Goal: Task Accomplishment & Management: Complete application form

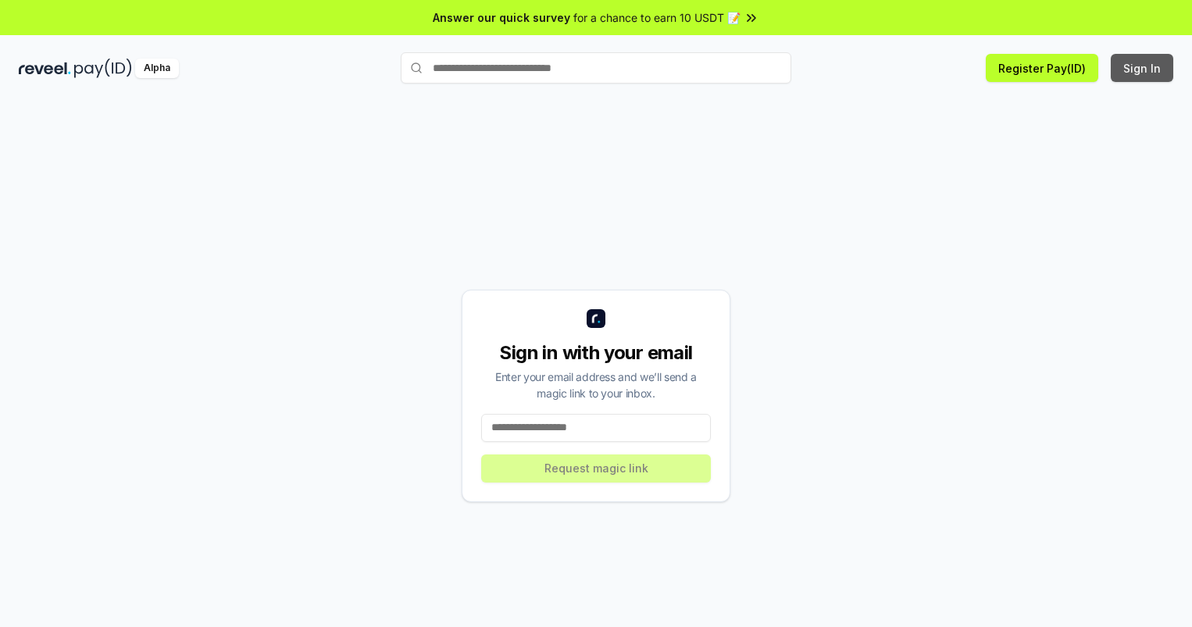
click at [1143, 68] on button "Sign In" at bounding box center [1142, 68] width 62 height 28
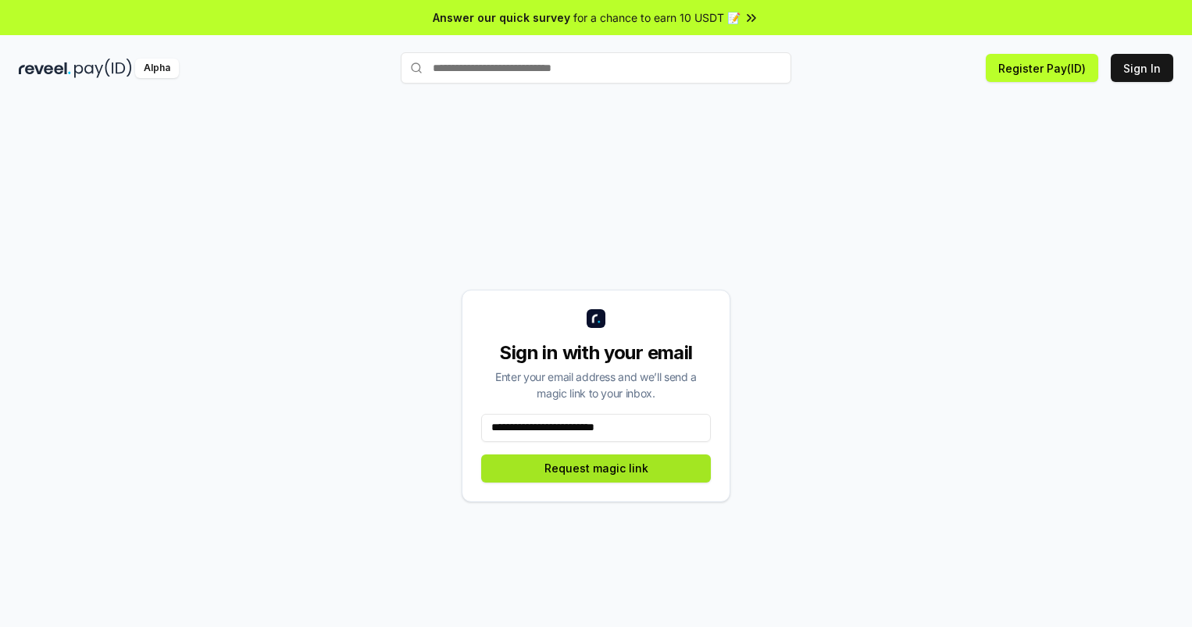
type input "**********"
click at [596, 468] on button "Request magic link" at bounding box center [596, 469] width 230 height 28
